Goal: Information Seeking & Learning: Understand process/instructions

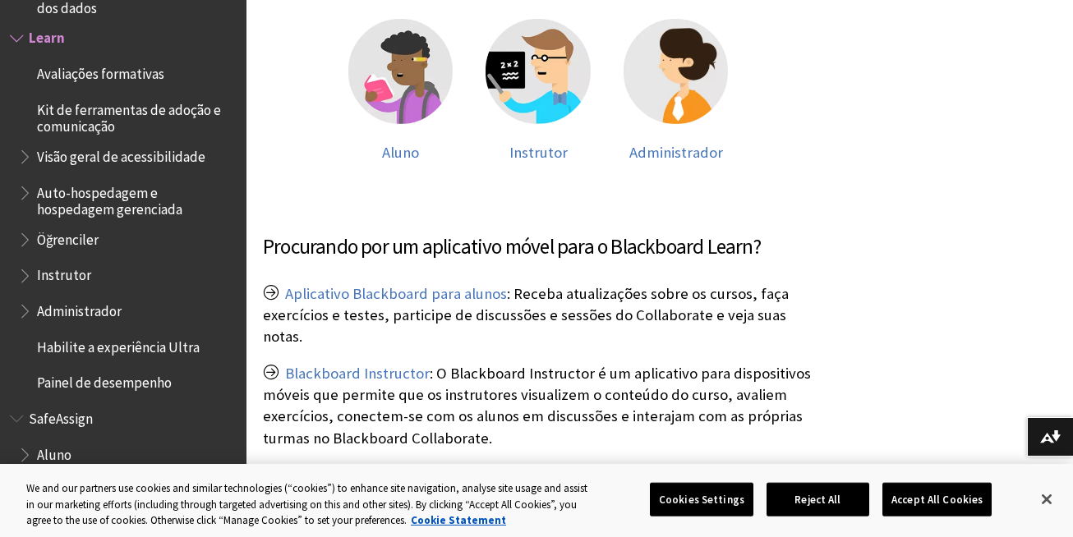
scroll to position [382, 0]
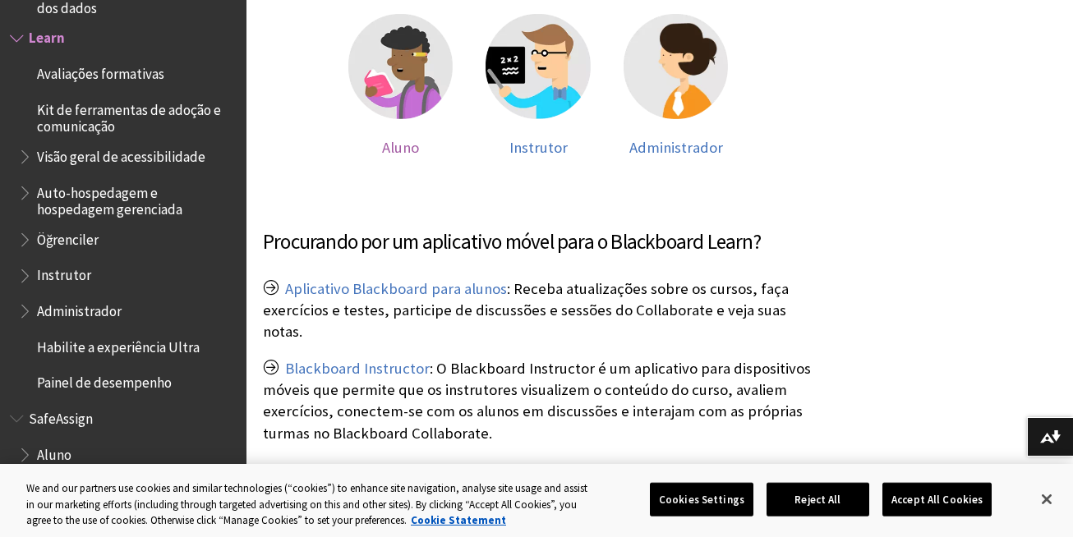
click at [394, 84] on img at bounding box center [400, 66] width 105 height 105
click at [417, 89] on img at bounding box center [400, 66] width 105 height 105
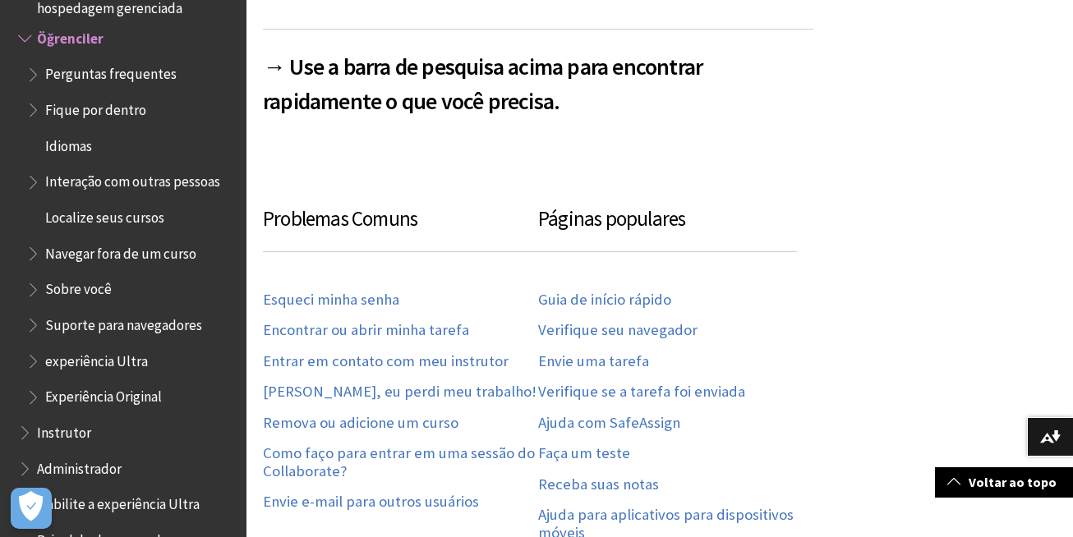
scroll to position [764, 0]
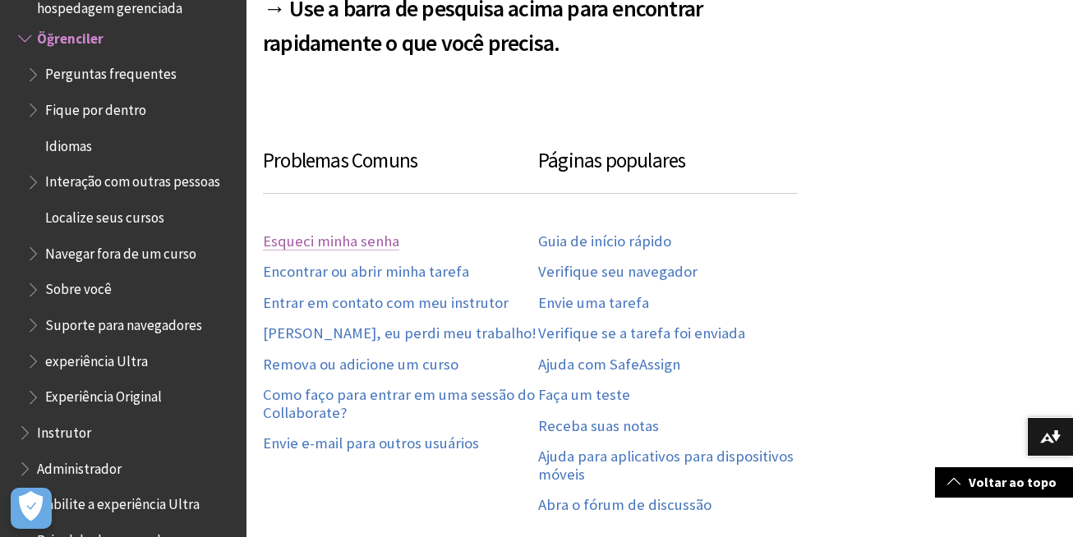
click at [358, 237] on link "Esqueci minha senha" at bounding box center [331, 242] width 136 height 19
click at [574, 242] on link "Guia de início rápido" at bounding box center [604, 242] width 133 height 19
click at [303, 241] on link "Esqueci minha senha" at bounding box center [331, 242] width 136 height 19
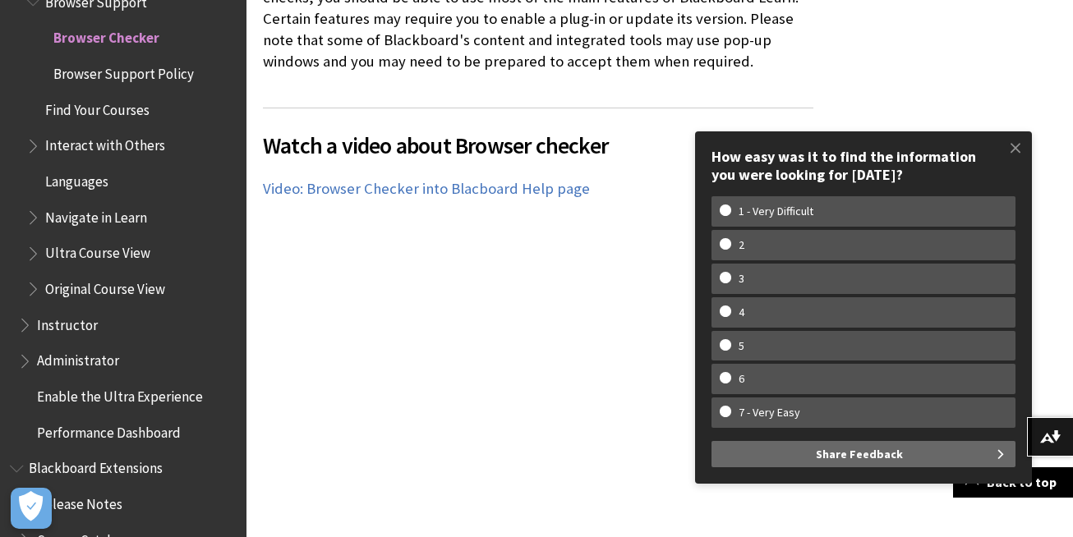
scroll to position [653, 0]
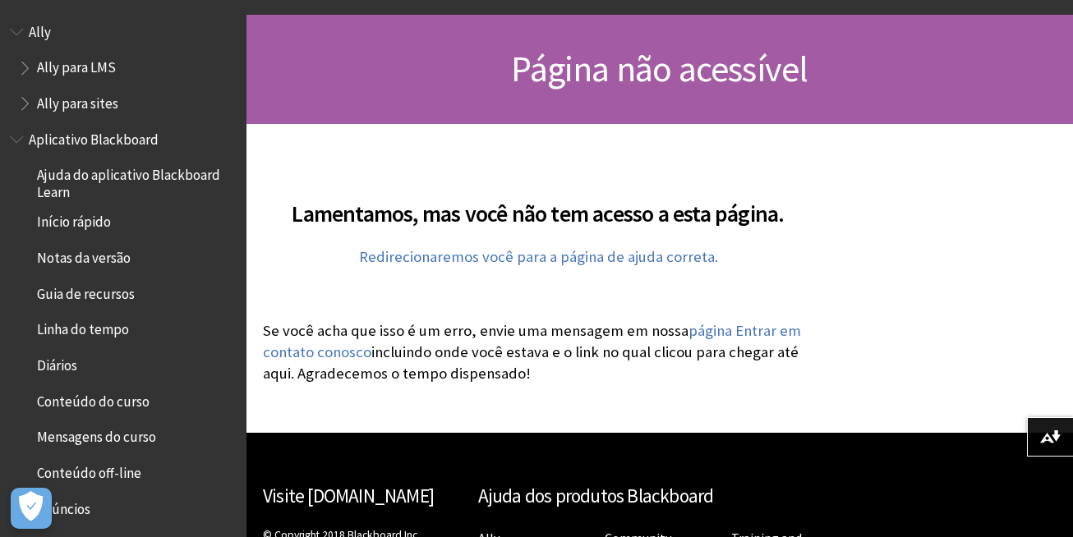
scroll to position [137, 0]
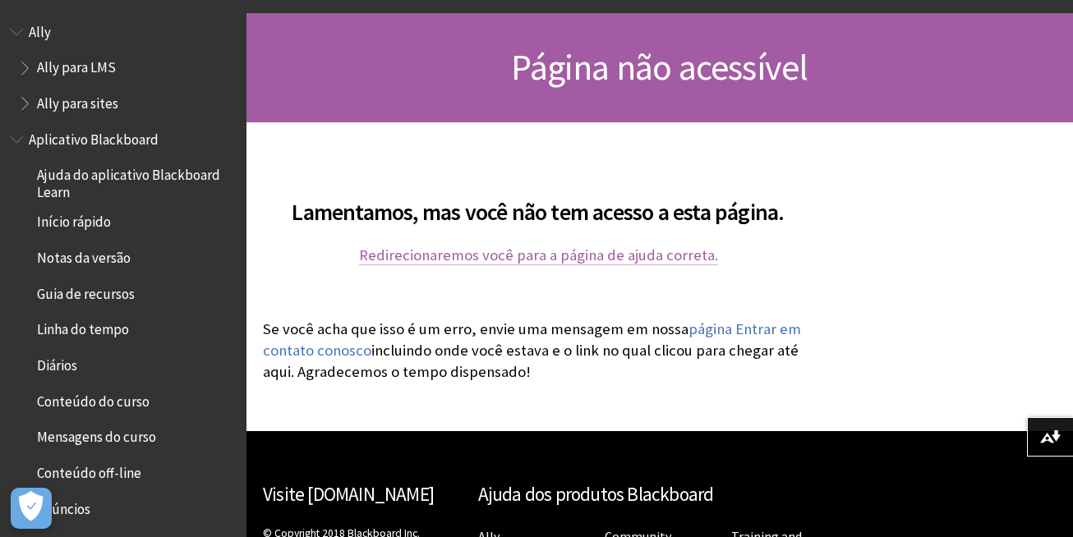
click at [654, 258] on link "Redirecionaremos você para a página de ajuda correta." at bounding box center [538, 256] width 359 height 20
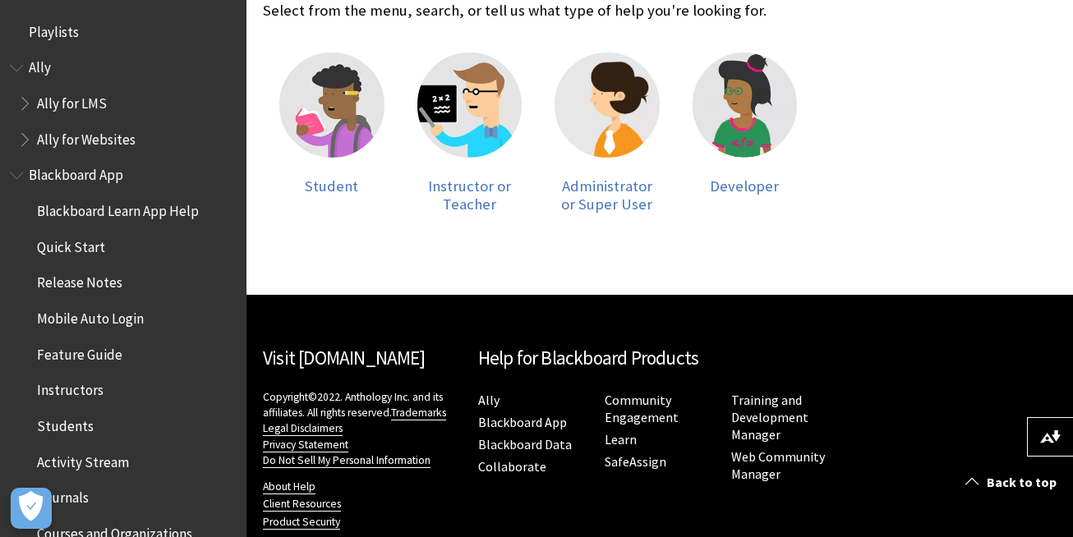
scroll to position [417, 0]
